Goal: Transaction & Acquisition: Subscribe to service/newsletter

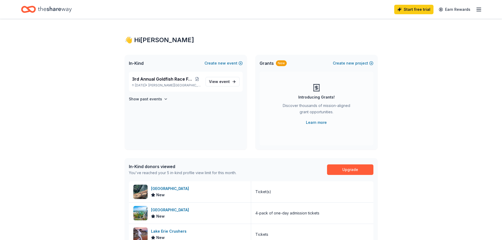
click at [479, 11] on icon "button" at bounding box center [479, 9] width 6 height 6
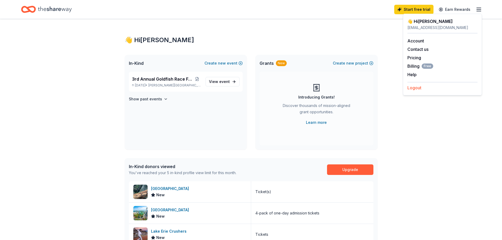
click at [417, 88] on button "Logout" at bounding box center [415, 88] width 14 height 6
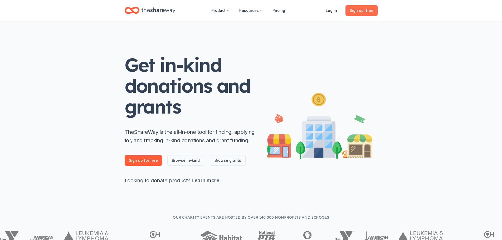
click at [366, 13] on span "Sign up , free" at bounding box center [362, 10] width 24 height 6
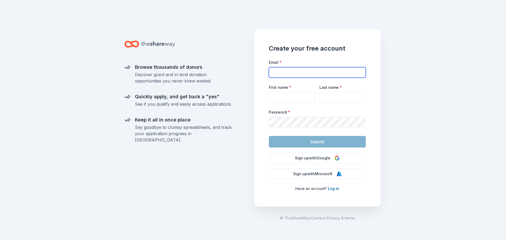
click at [295, 73] on input "Email *" at bounding box center [317, 72] width 97 height 11
type input "[EMAIL_ADDRESS][DOMAIN_NAME]"
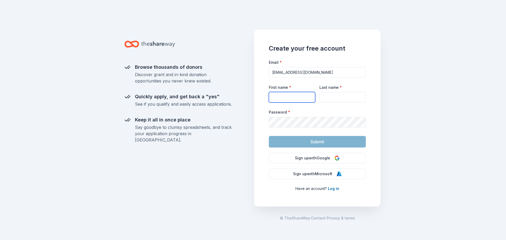
click at [296, 93] on input "First name *" at bounding box center [292, 97] width 46 height 11
type input "Chad"
type input "Rankin"
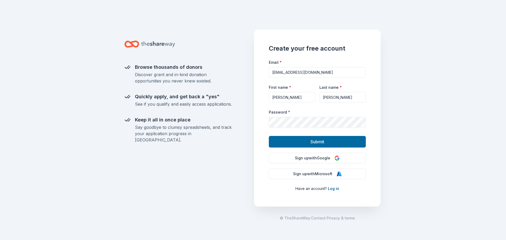
click at [372, 142] on div "Create your free account Email * rankincar@gmail.com First name * Chad Last nam…" at bounding box center [317, 118] width 127 height 177
click at [346, 142] on button "Submit" at bounding box center [317, 142] width 97 height 12
